Goal: Information Seeking & Learning: Learn about a topic

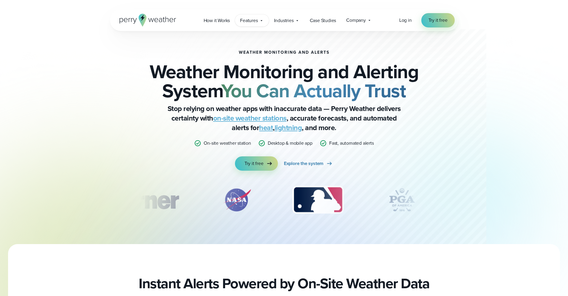
click at [261, 21] on icon at bounding box center [261, 20] width 5 height 5
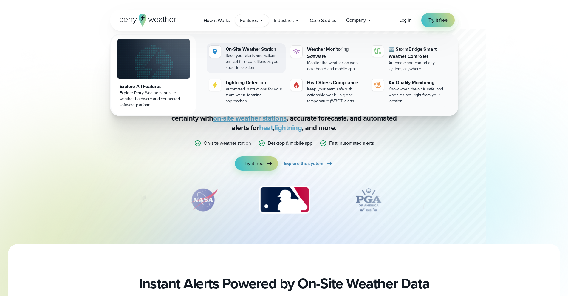
click at [258, 53] on div "Base your alerts and actions on real-time conditions at your specific location" at bounding box center [255, 62] width 58 height 18
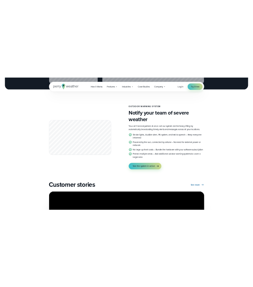
scroll to position [1020, 0]
